Goal: Information Seeking & Learning: Learn about a topic

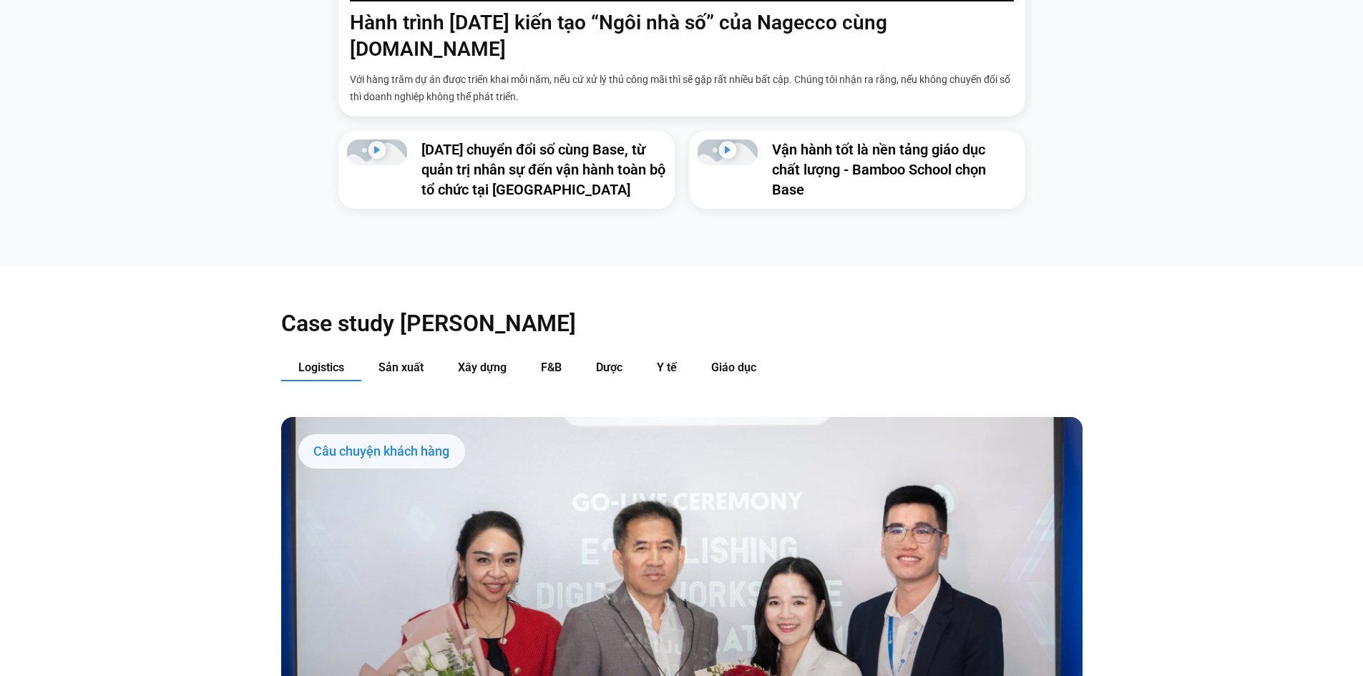
scroll to position [1717, 0]
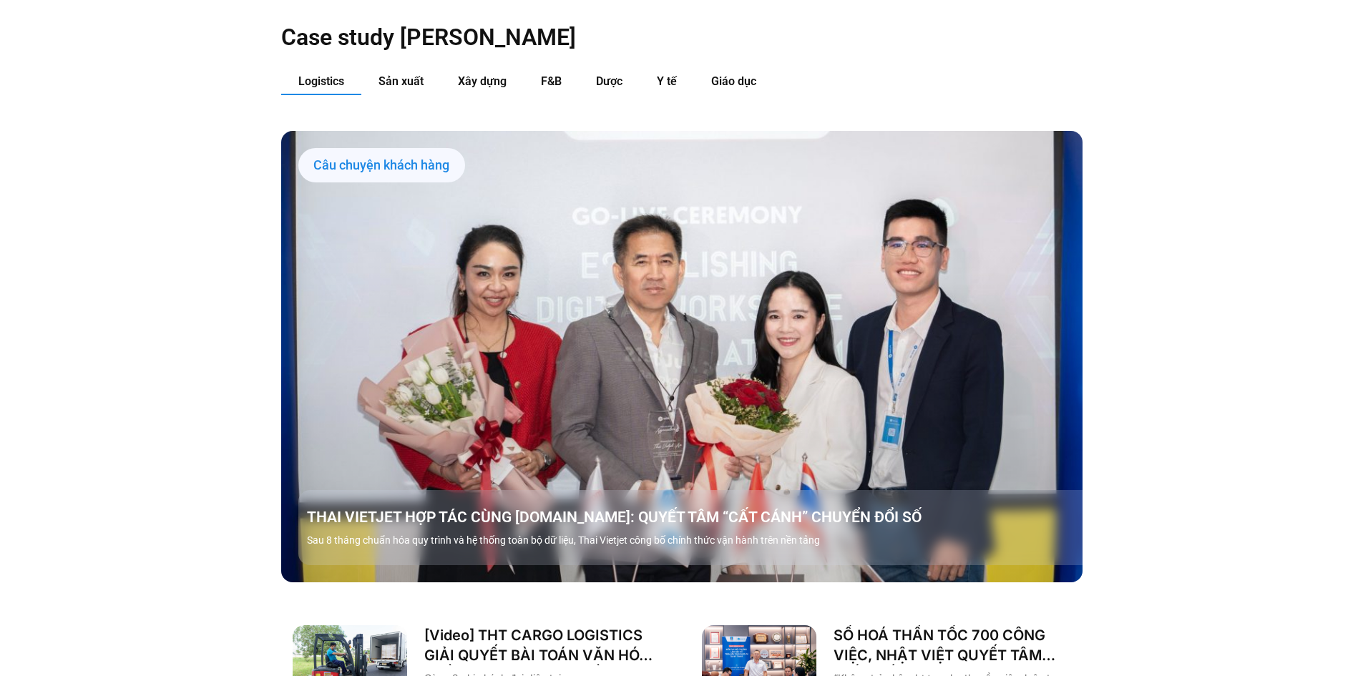
click at [663, 345] on link "Các tab. Mở mục bằng phím Enter hoặc Space, đóng bằng phím Esc và di chuyển bằn…" at bounding box center [681, 356] width 801 height 451
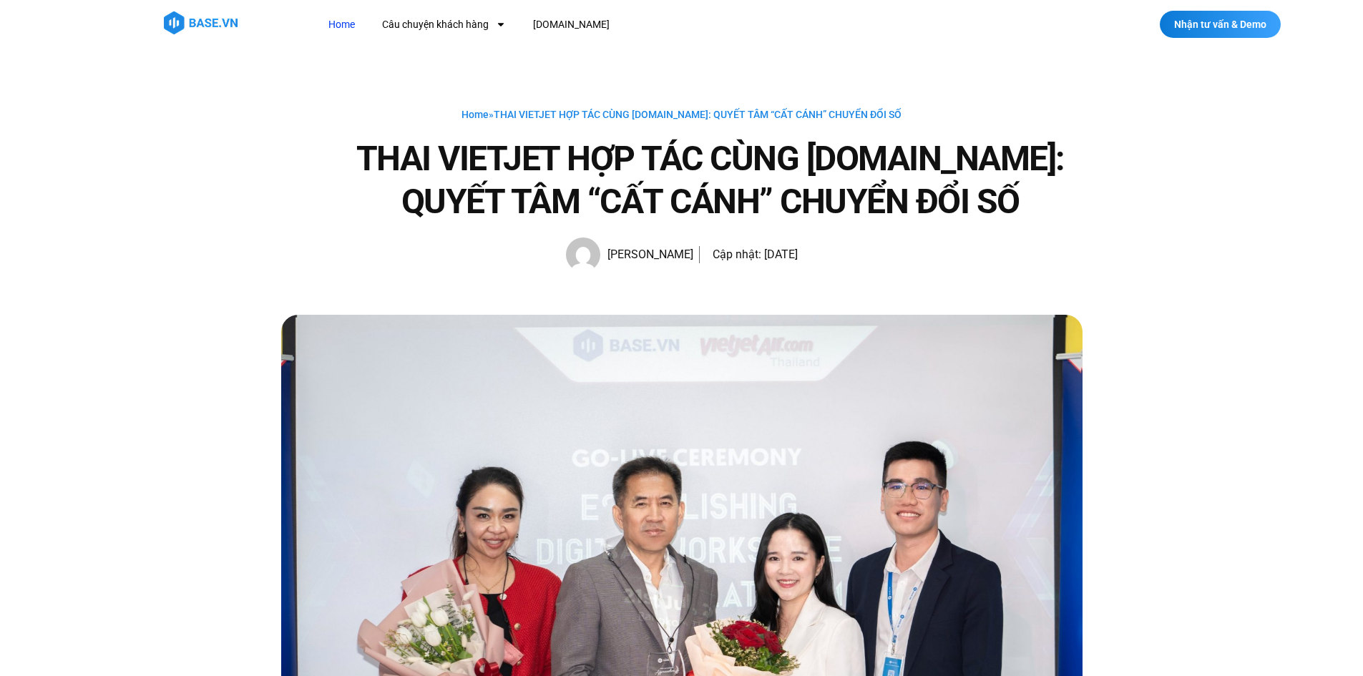
click at [345, 25] on link "Home" at bounding box center [342, 24] width 48 height 26
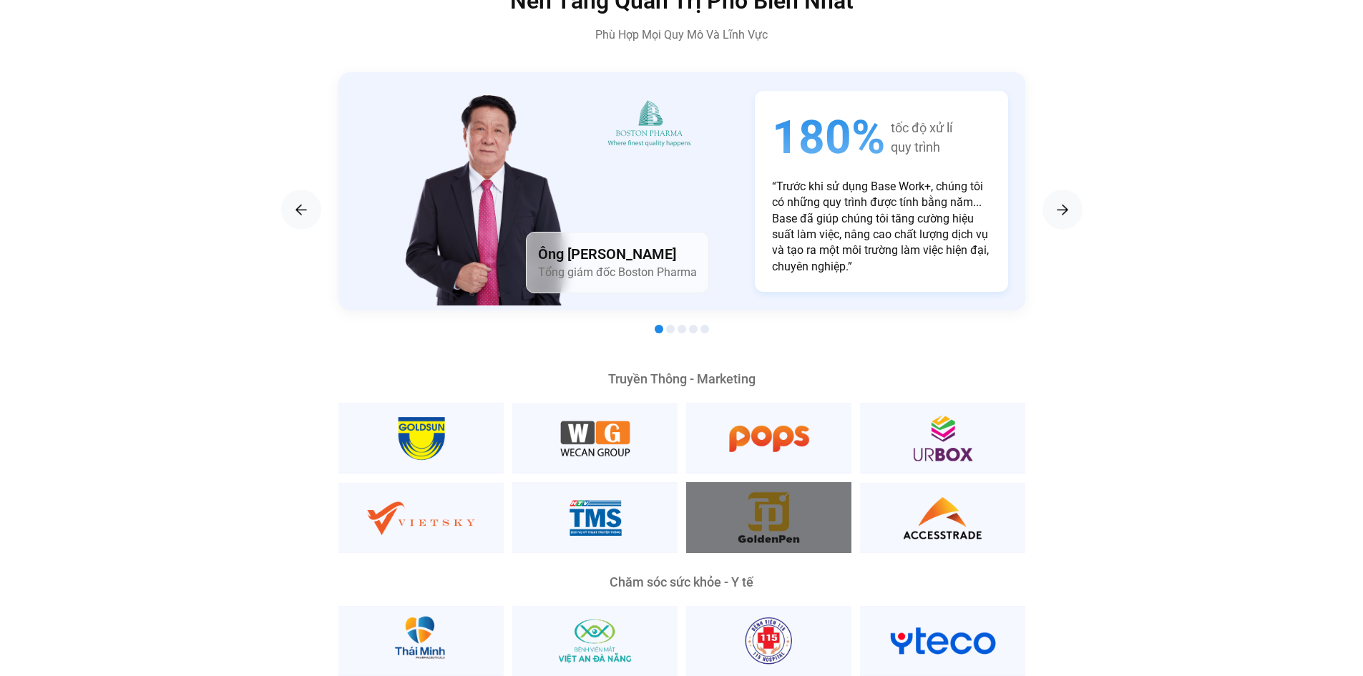
scroll to position [2718, 0]
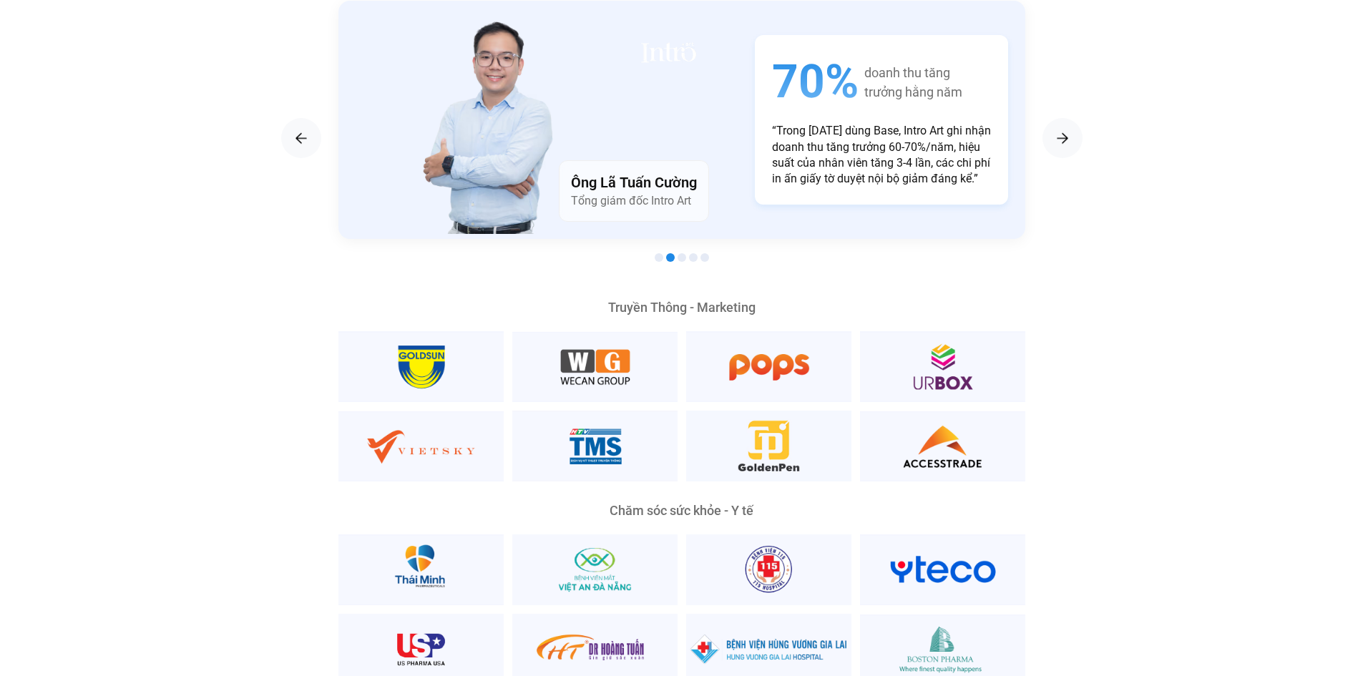
click at [657, 253] on span "Go to slide 1" at bounding box center [659, 257] width 9 height 9
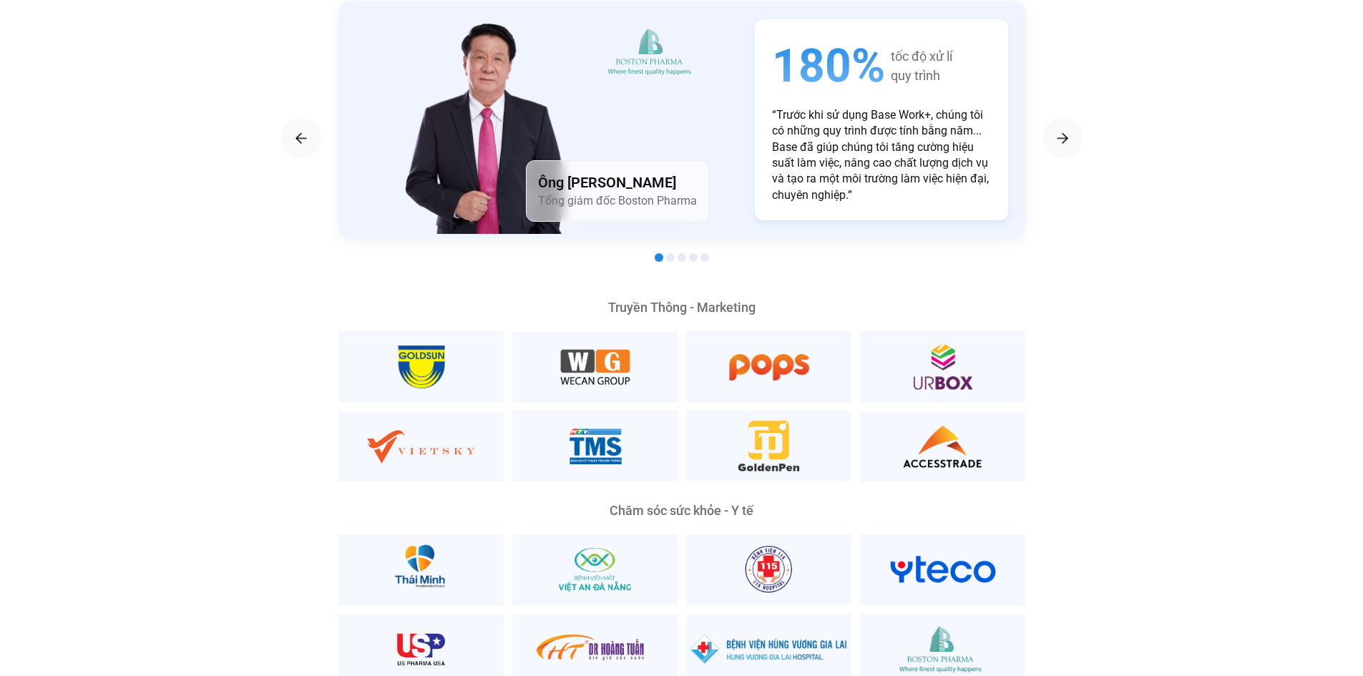
click at [670, 253] on span "Go to slide 2" at bounding box center [670, 257] width 9 height 9
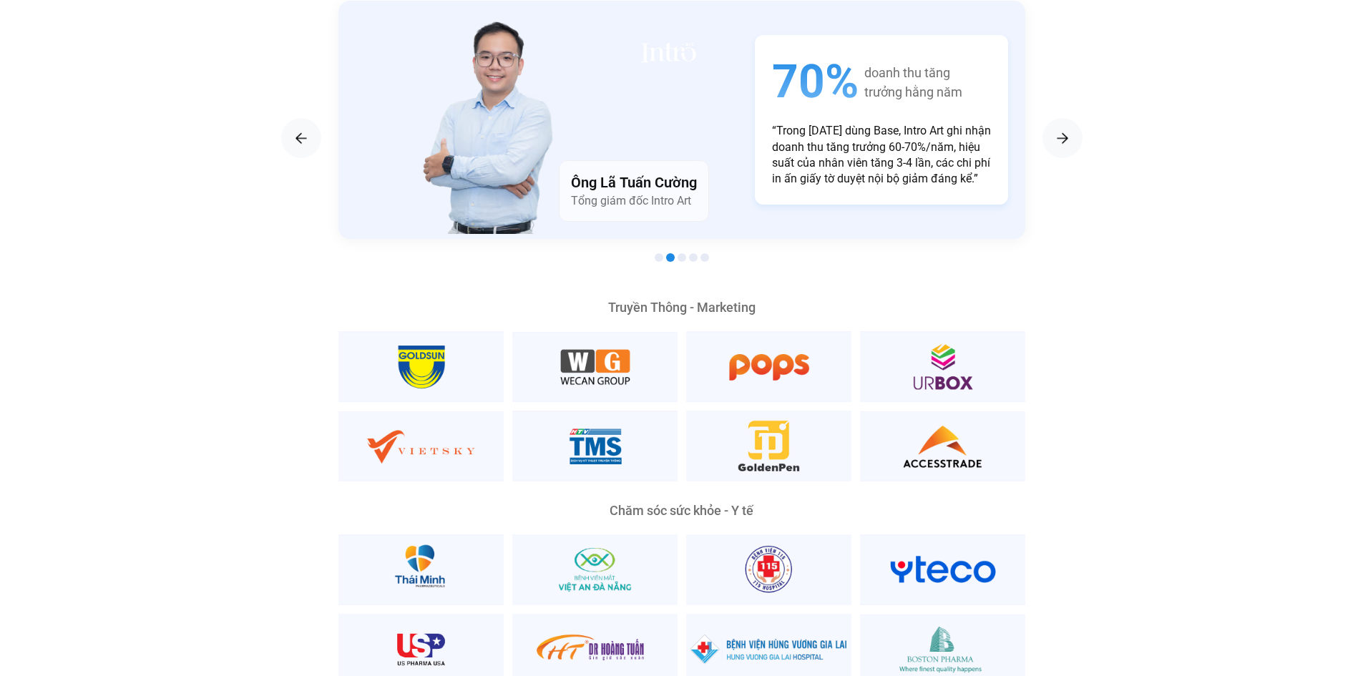
click at [681, 253] on span "Go to slide 3" at bounding box center [681, 257] width 9 height 9
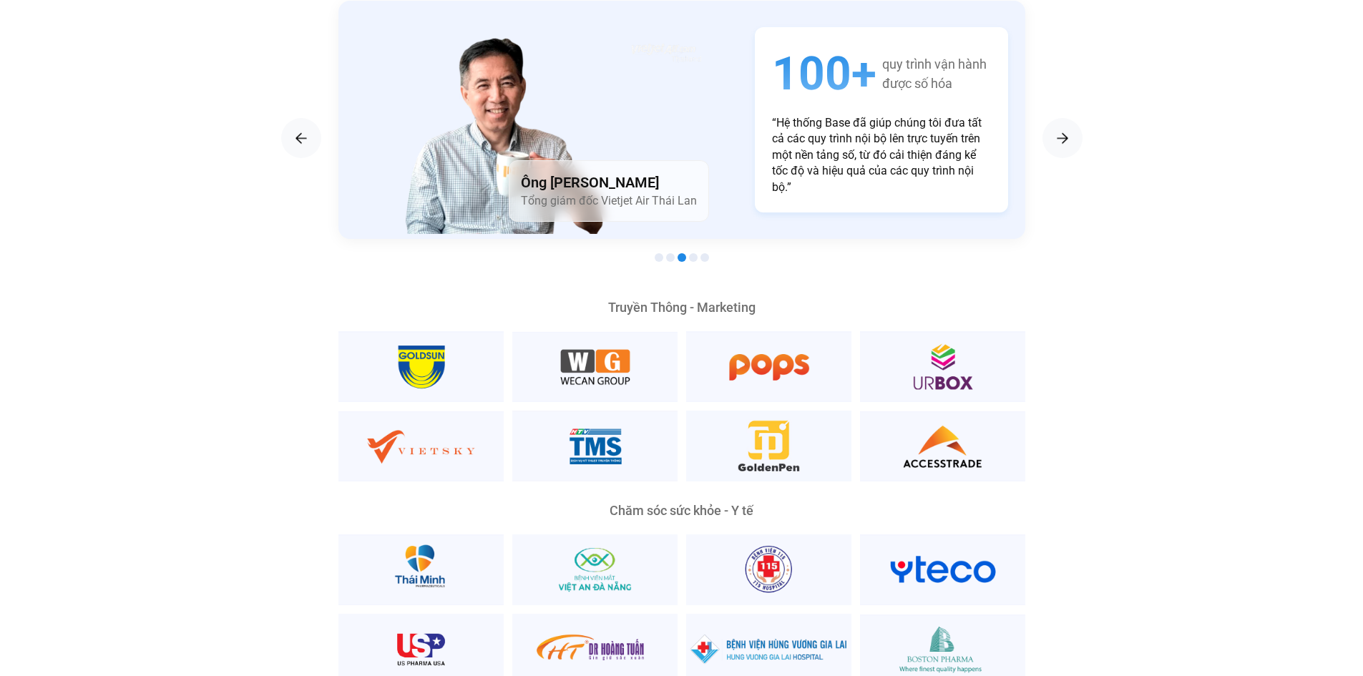
click at [693, 253] on span "Go to slide 4" at bounding box center [693, 257] width 9 height 9
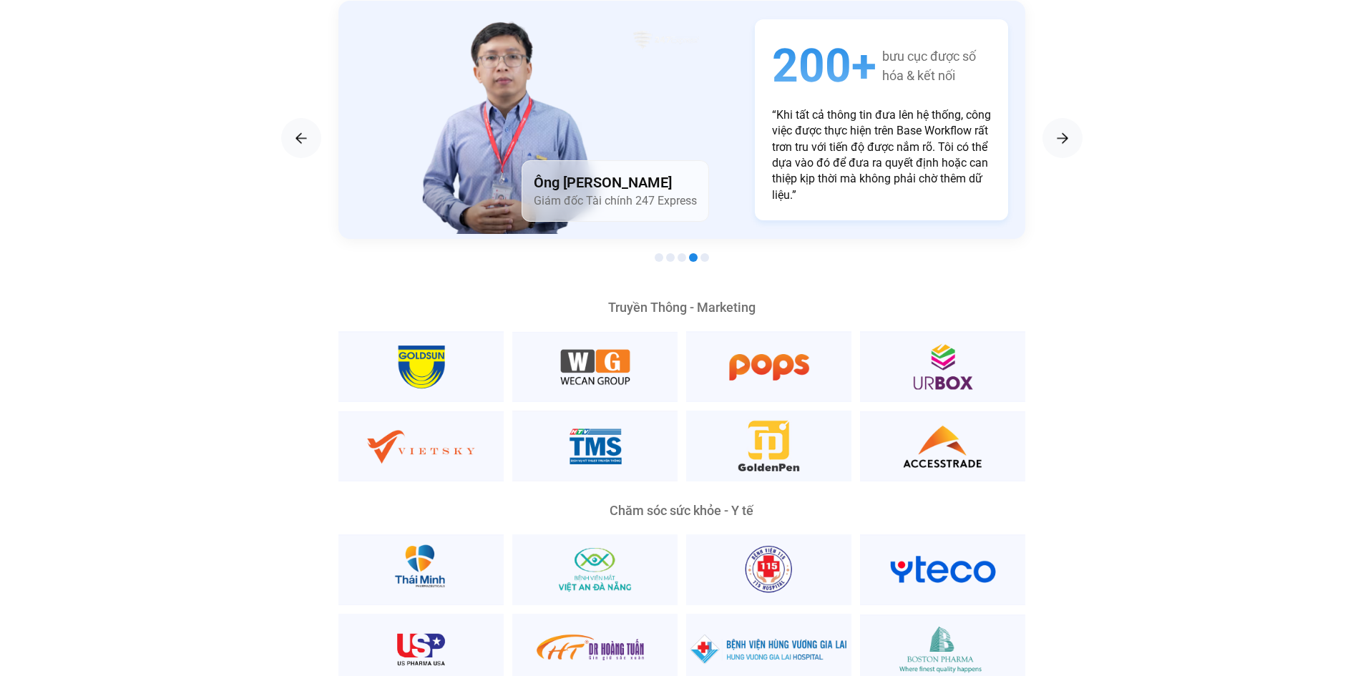
click at [699, 250] on div at bounding box center [681, 258] width 687 height 17
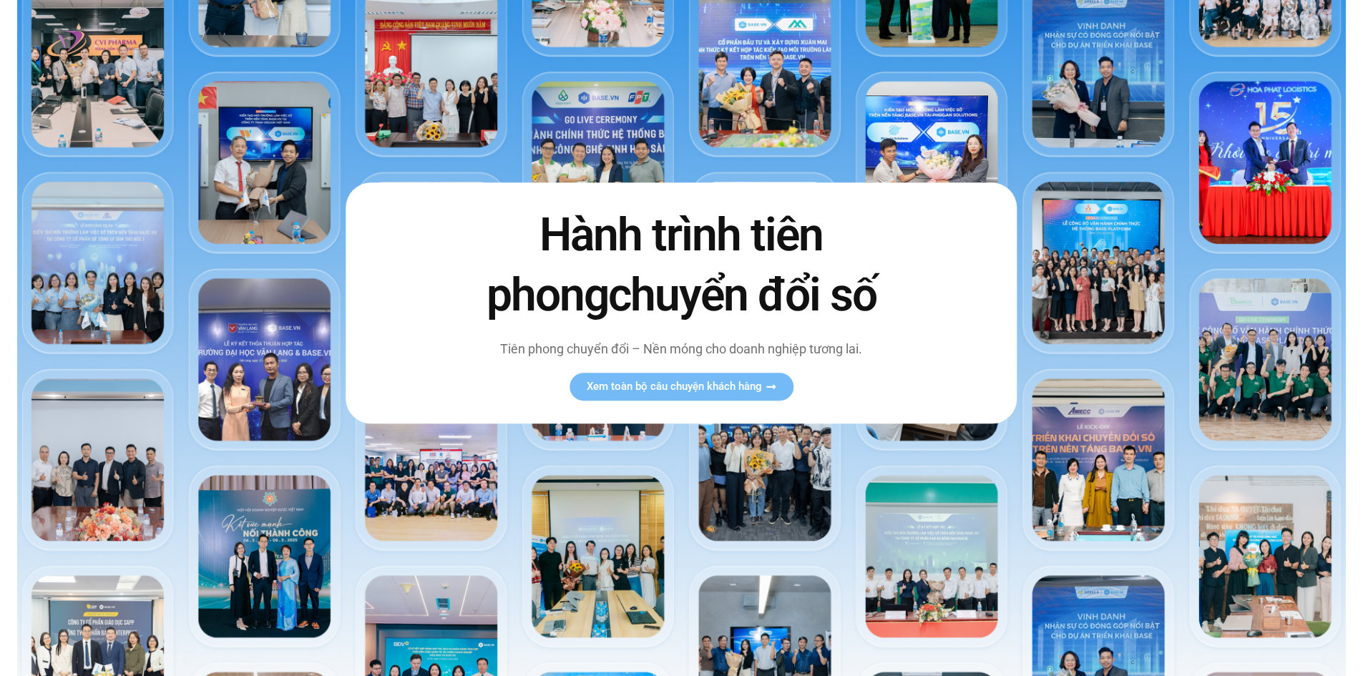
scroll to position [0, 0]
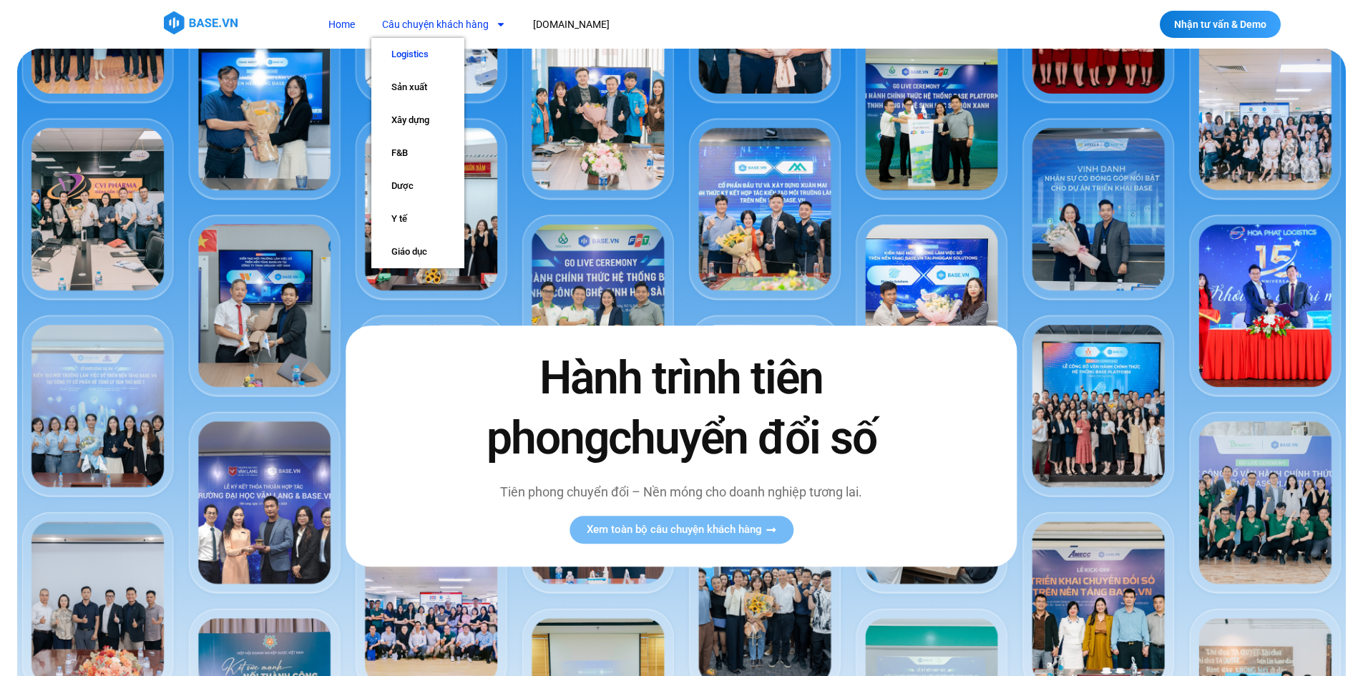
click at [403, 52] on link "Logistics" at bounding box center [417, 54] width 93 height 33
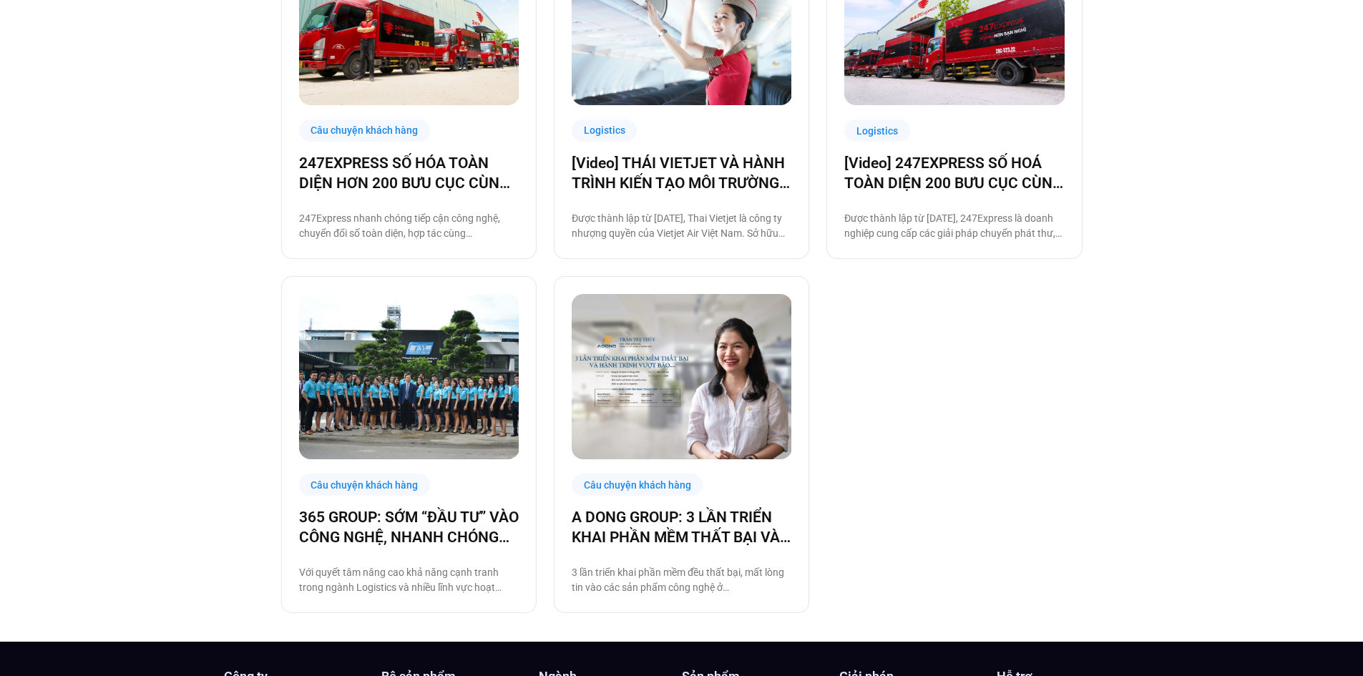
scroll to position [1288, 0]
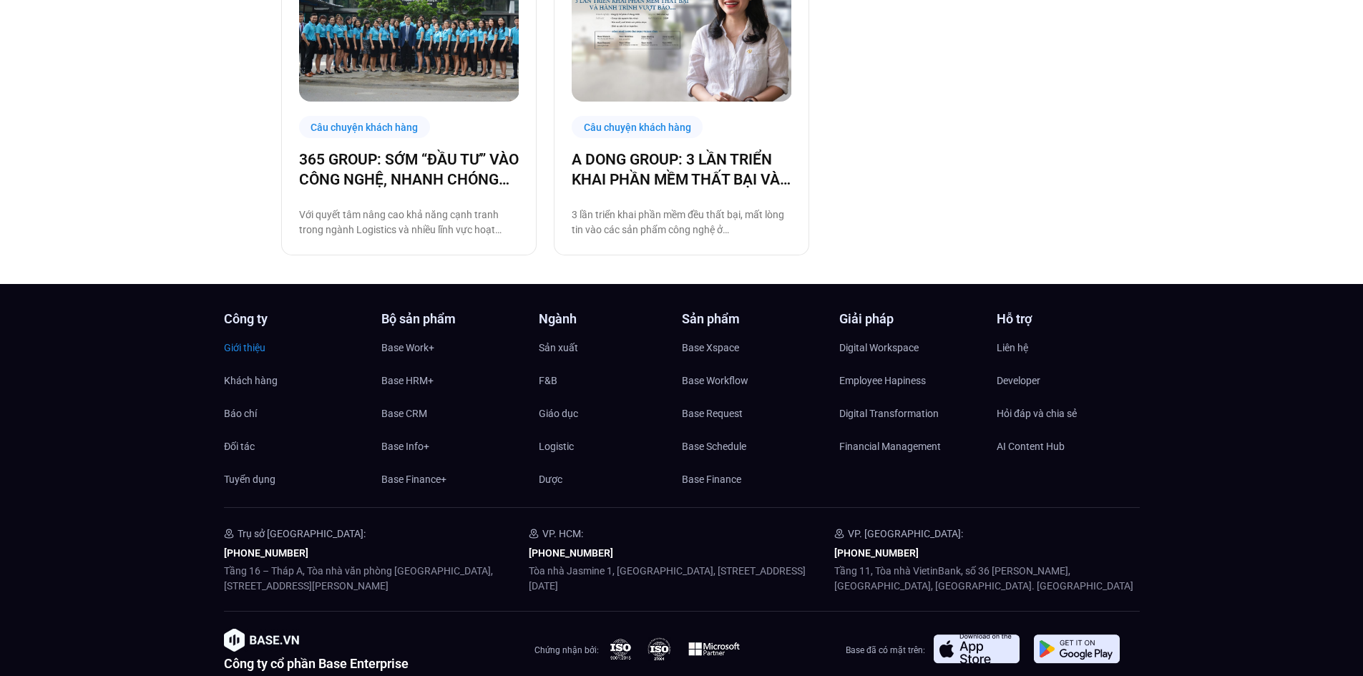
click at [245, 348] on span "Giới thiệu" at bounding box center [244, 347] width 41 height 21
